Goal: Navigation & Orientation: Find specific page/section

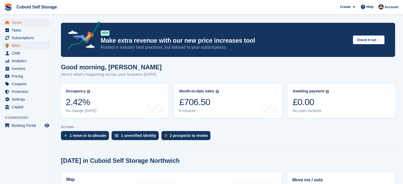
click at [14, 48] on span "Sites" at bounding box center [28, 45] width 32 height 7
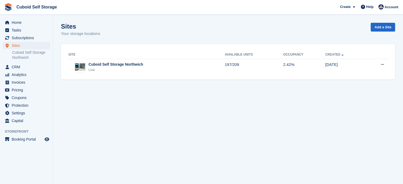
click at [100, 67] on div "Cuboid Self Storage Northwich" at bounding box center [116, 65] width 55 height 6
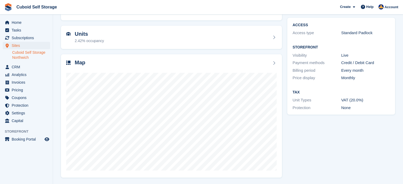
scroll to position [42, 0]
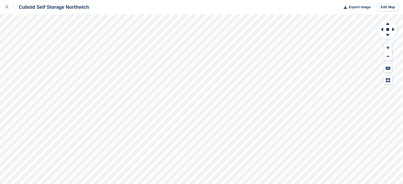
click at [16, 72] on div "Cuboid Self Storage Northwich Export Image Edit Map" at bounding box center [201, 92] width 403 height 184
click at [59, 77] on div "Cuboid Self Storage Northwich Export Image Edit Map" at bounding box center [201, 92] width 403 height 184
click at [9, 6] on div at bounding box center [9, 7] width 9 height 6
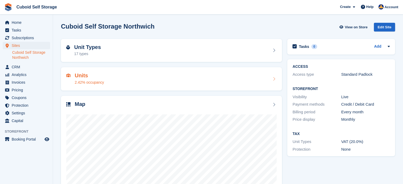
click at [158, 74] on div "Units 2.42% occupancy" at bounding box center [171, 79] width 211 height 13
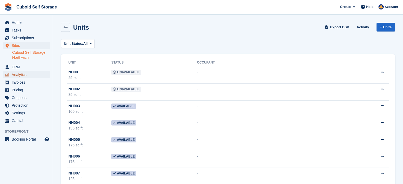
click at [17, 73] on span "Analytics" at bounding box center [28, 74] width 32 height 7
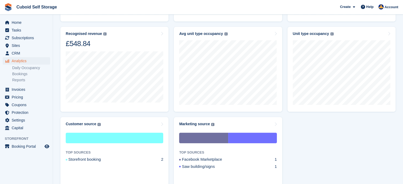
scroll to position [238, 0]
click at [22, 79] on link "Reports" at bounding box center [31, 80] width 38 height 5
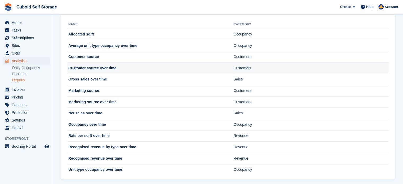
scroll to position [29, 0]
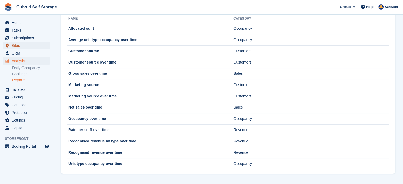
click at [16, 46] on span "Sites" at bounding box center [28, 45] width 32 height 7
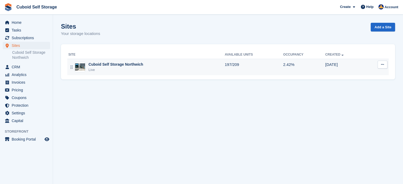
click at [93, 64] on div "Cuboid Self Storage Northwich" at bounding box center [116, 65] width 55 height 6
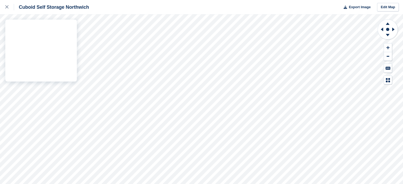
click at [63, 72] on div "Cuboid Self Storage Northwich Export Image Edit Map" at bounding box center [201, 92] width 403 height 184
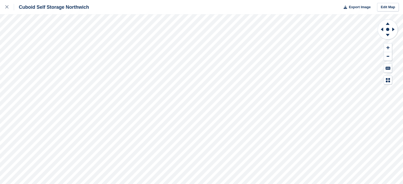
click at [23, 80] on div "Cuboid Self Storage Northwich Export Image Edit Map" at bounding box center [201, 92] width 403 height 184
click at [60, 77] on div "Cuboid Self Storage Northwich Export Image Edit Map" at bounding box center [201, 92] width 403 height 184
